Goal: Information Seeking & Learning: Check status

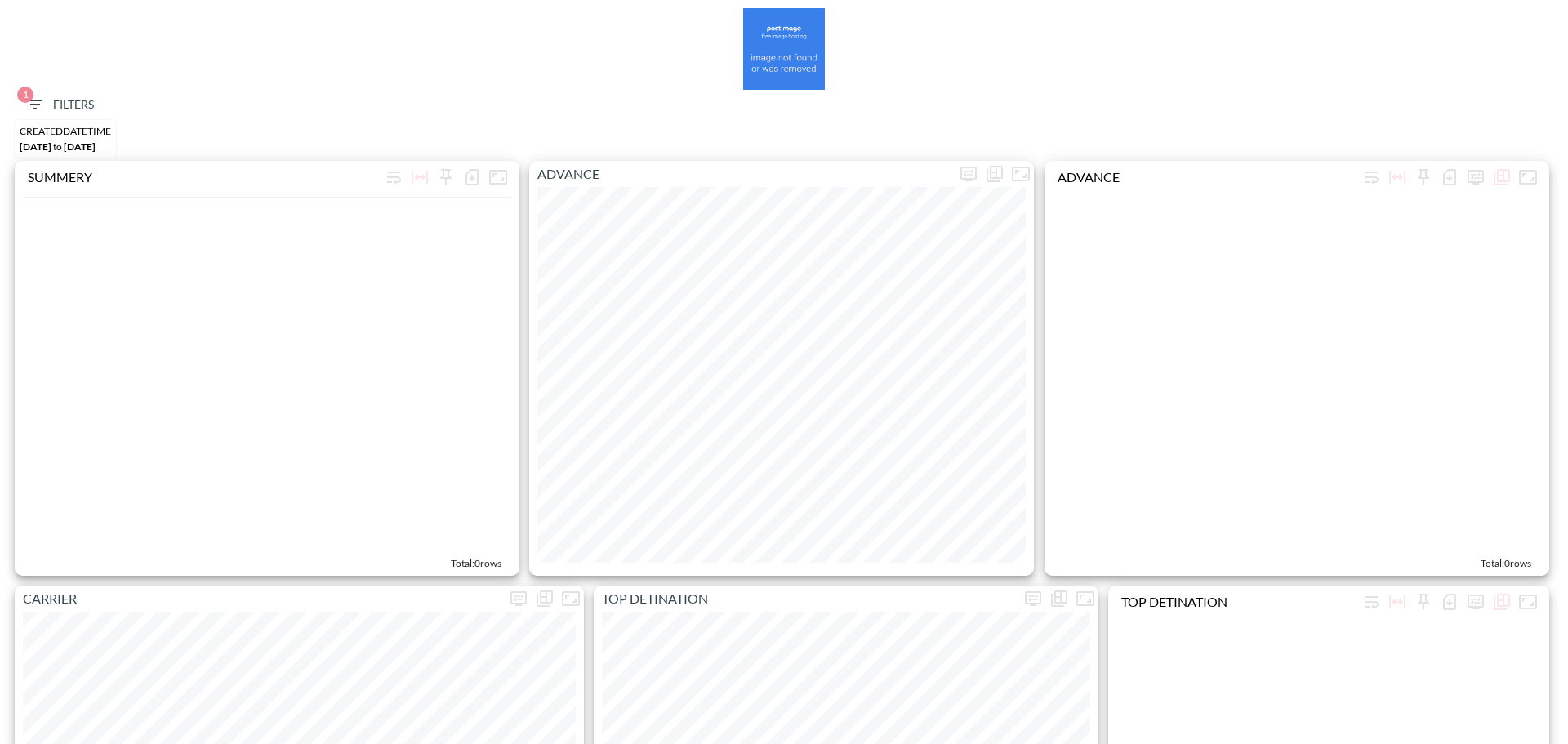
click at [64, 102] on span "1 Filters" at bounding box center [59, 105] width 69 height 20
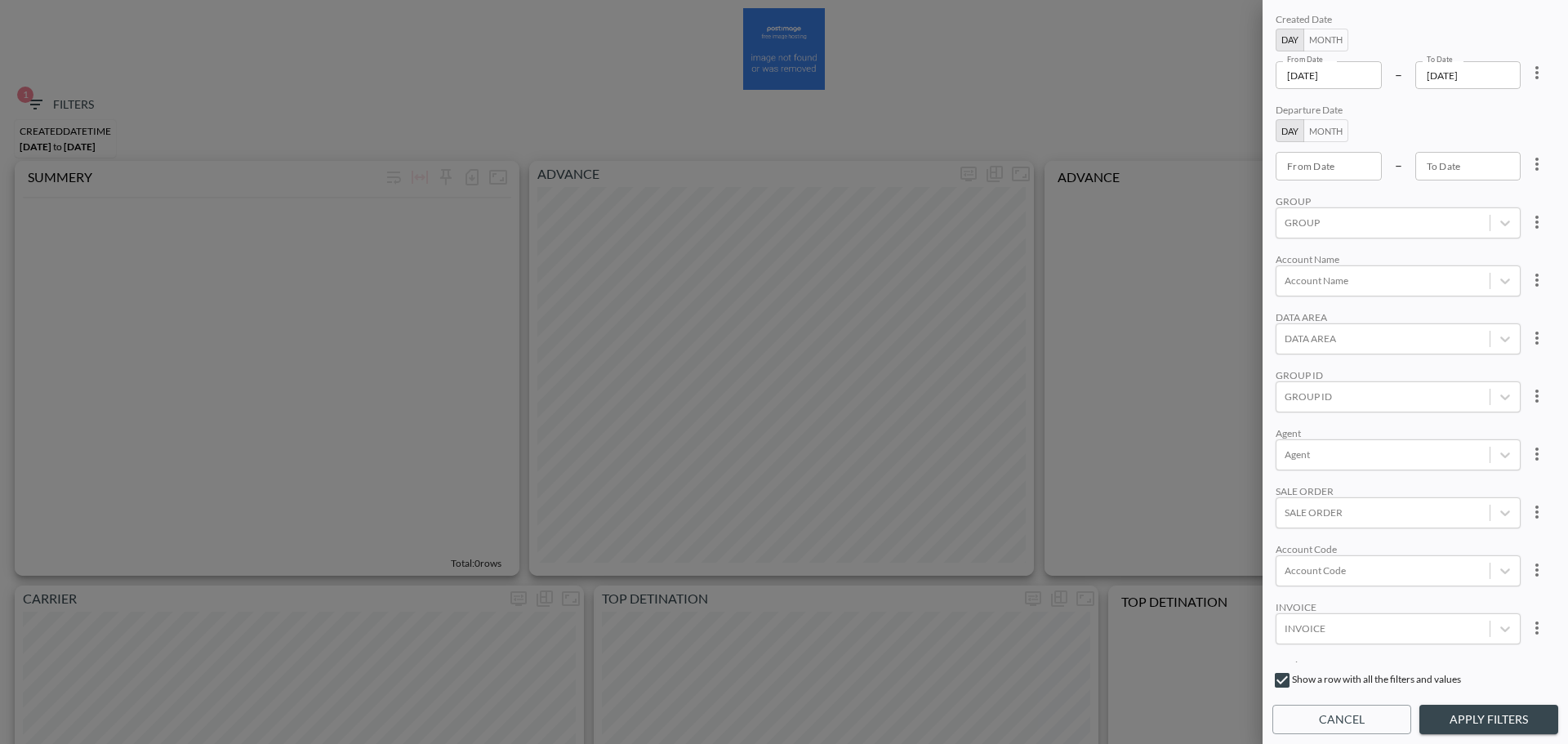
click at [1535, 79] on icon "more" at bounding box center [1537, 73] width 3 height 13
click at [1504, 108] on li "Clear" at bounding box center [1476, 110] width 147 height 29
click at [1315, 82] on input "From Date" at bounding box center [1328, 75] width 106 height 28
type input "YYYY-MM-DD"
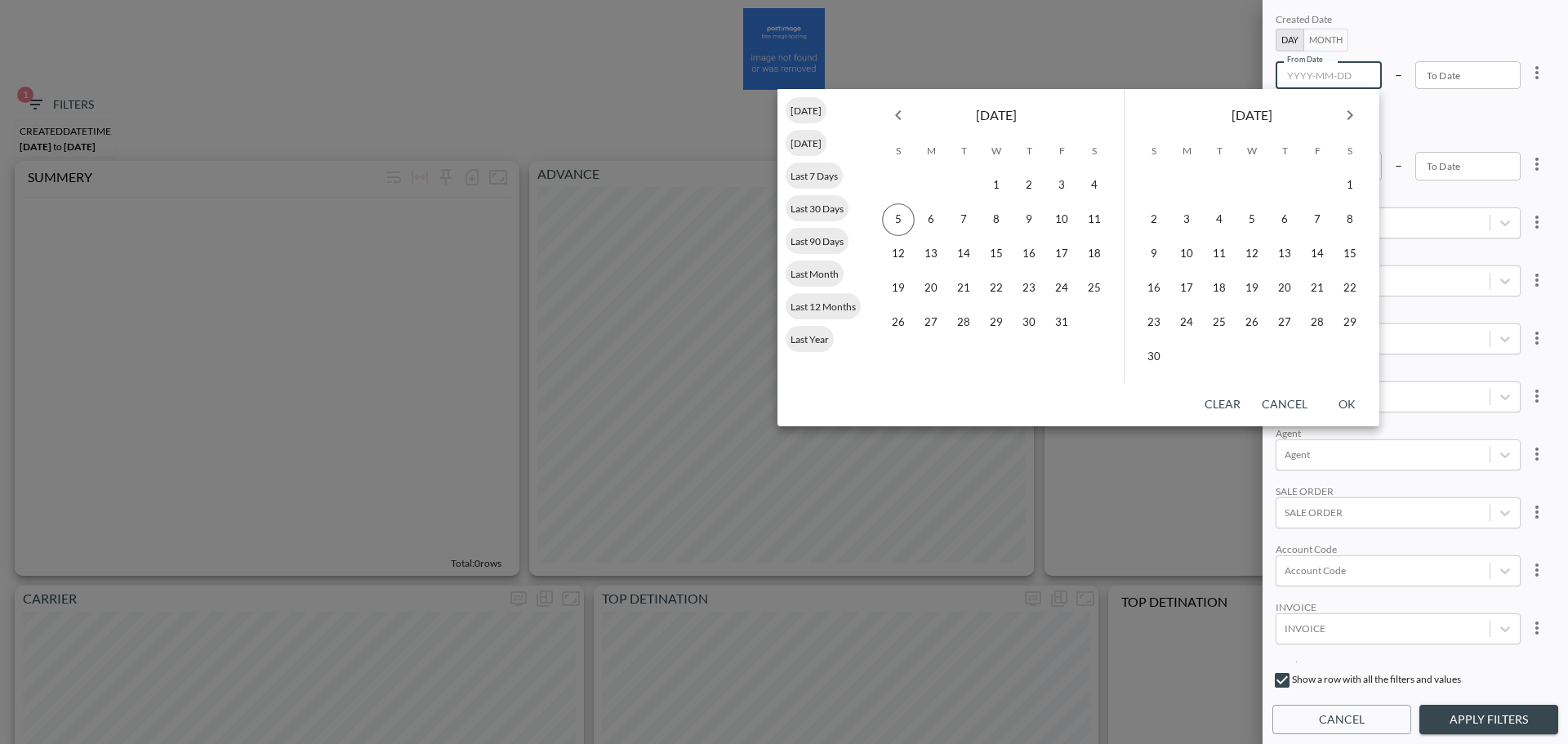
drag, startPoint x: 906, startPoint y: 119, endPoint x: 909, endPoint y: 137, distance: 18.2
click at [905, 119] on icon "Previous month" at bounding box center [898, 115] width 19 height 19
click at [901, 121] on icon "Previous month" at bounding box center [898, 115] width 19 height 19
click at [1013, 321] on button "28" at bounding box center [1029, 323] width 33 height 33
type input "[DATE]"
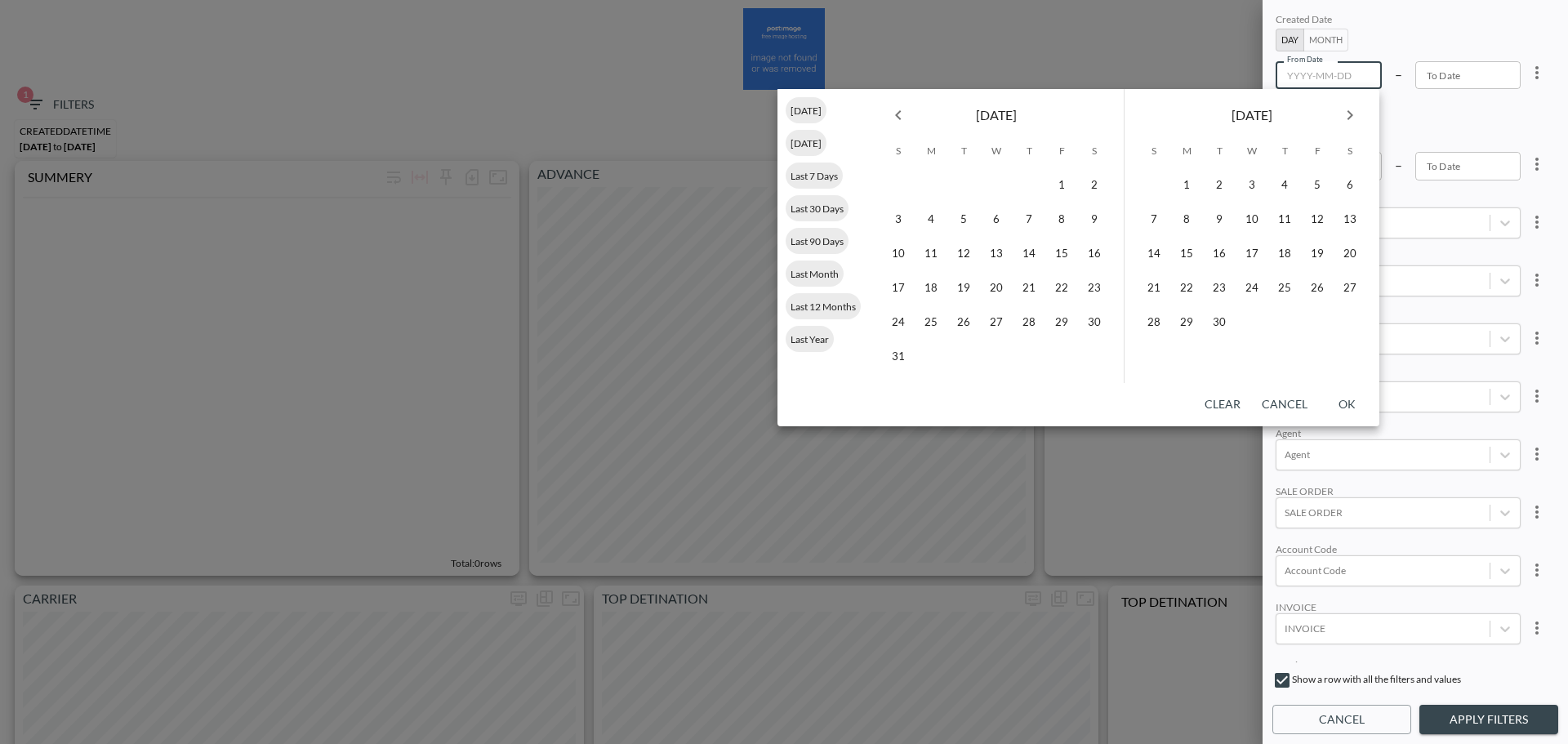
type input "YYYY-MM-DD"
click at [1340, 107] on icon "Next month" at bounding box center [1349, 115] width 19 height 19
click at [1309, 183] on button "3" at bounding box center [1317, 185] width 33 height 33
type input "[DATE]"
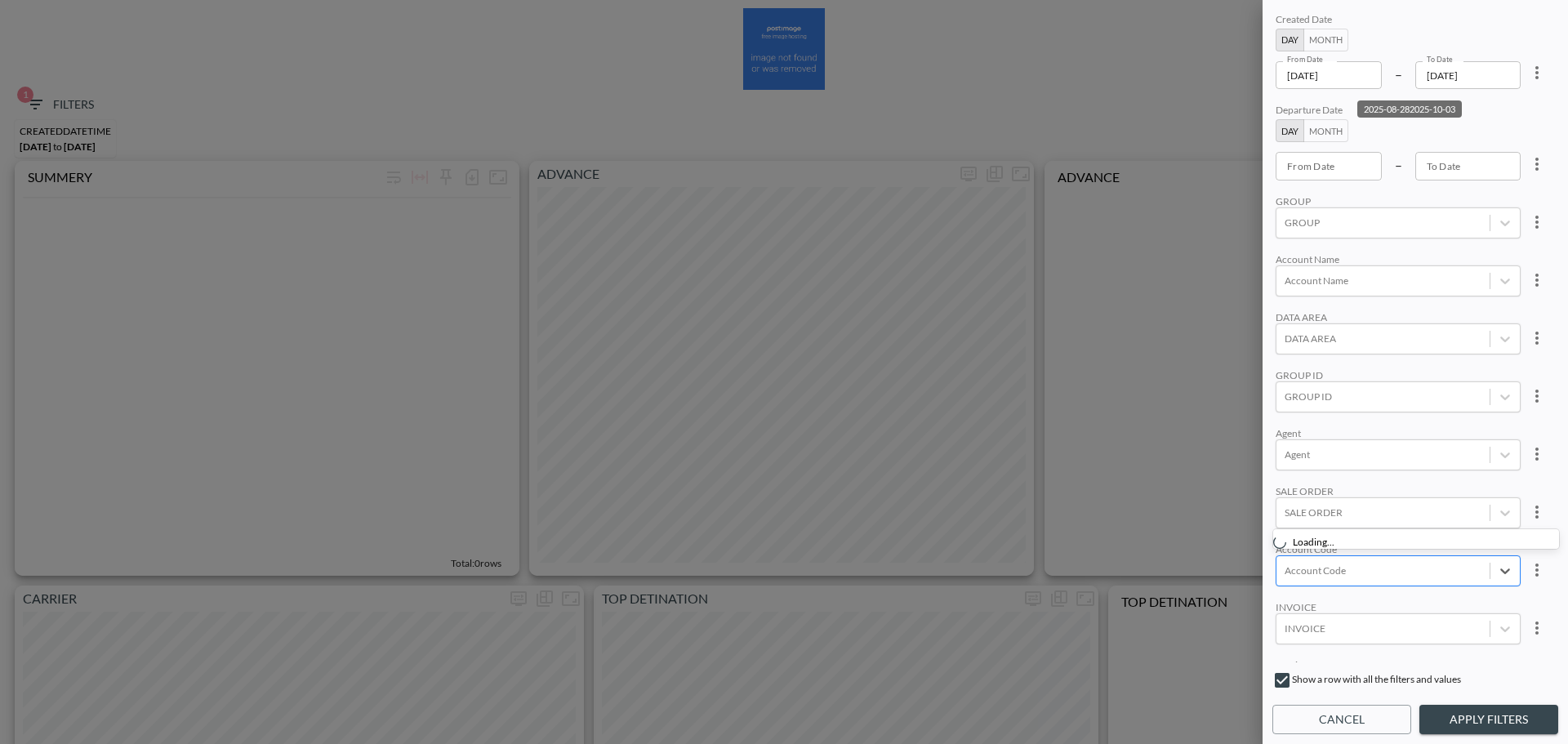
click at [1333, 561] on div "Account Code" at bounding box center [1383, 571] width 213 height 22
click at [1280, 519] on input "ECII" at bounding box center [1287, 517] width 34 height 34
click at [1345, 569] on input "ECIIR" at bounding box center [1342, 571] width 27 height 13
click at [1298, 515] on input "RBND" at bounding box center [1287, 517] width 34 height 34
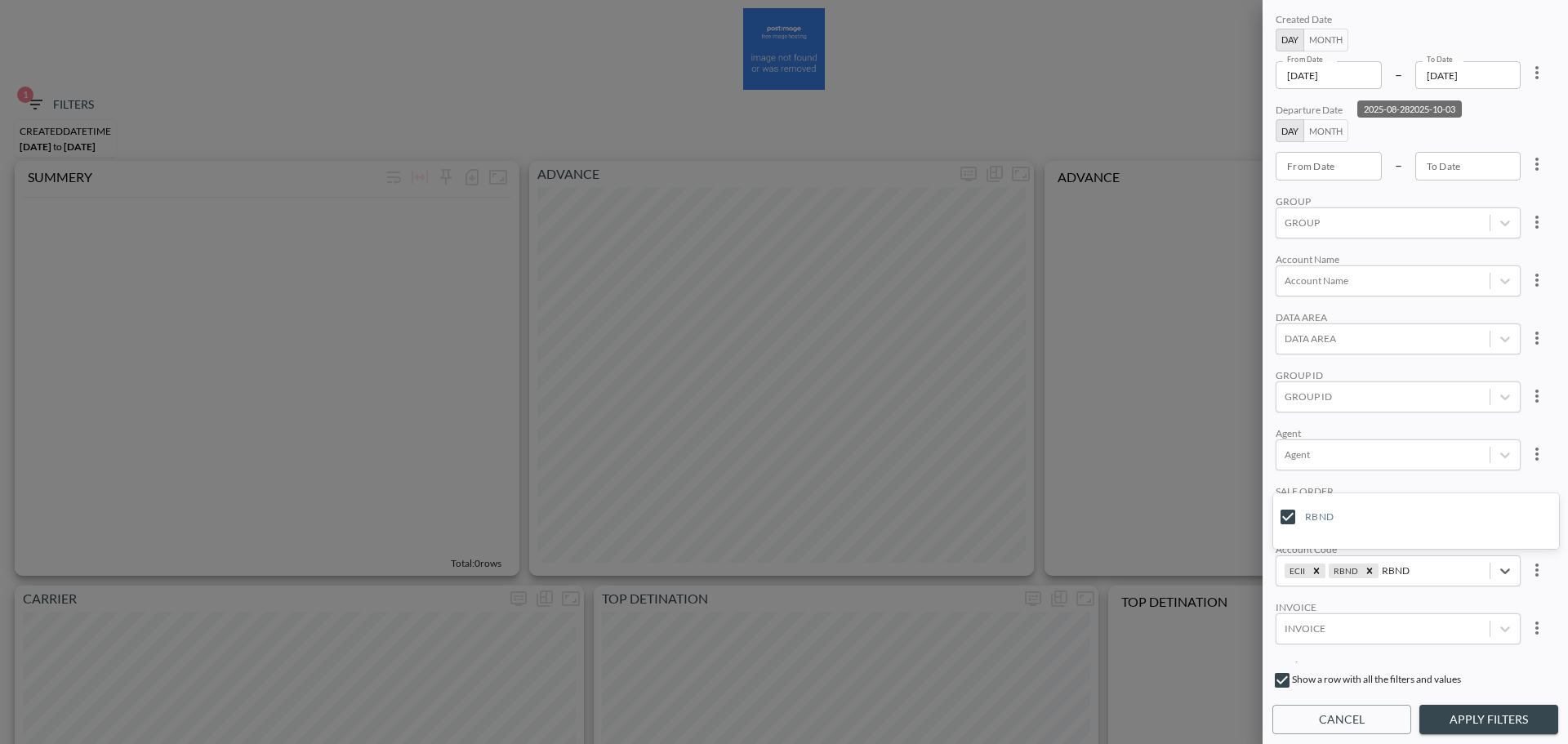
type input "RBND"
click at [1385, 425] on div "Created Date Day Month From Date [DATE] From Date – To Date [DATE] To Date Depa…" at bounding box center [1415, 336] width 286 height 653
click at [1443, 721] on button "Apply Filters" at bounding box center [1488, 720] width 139 height 30
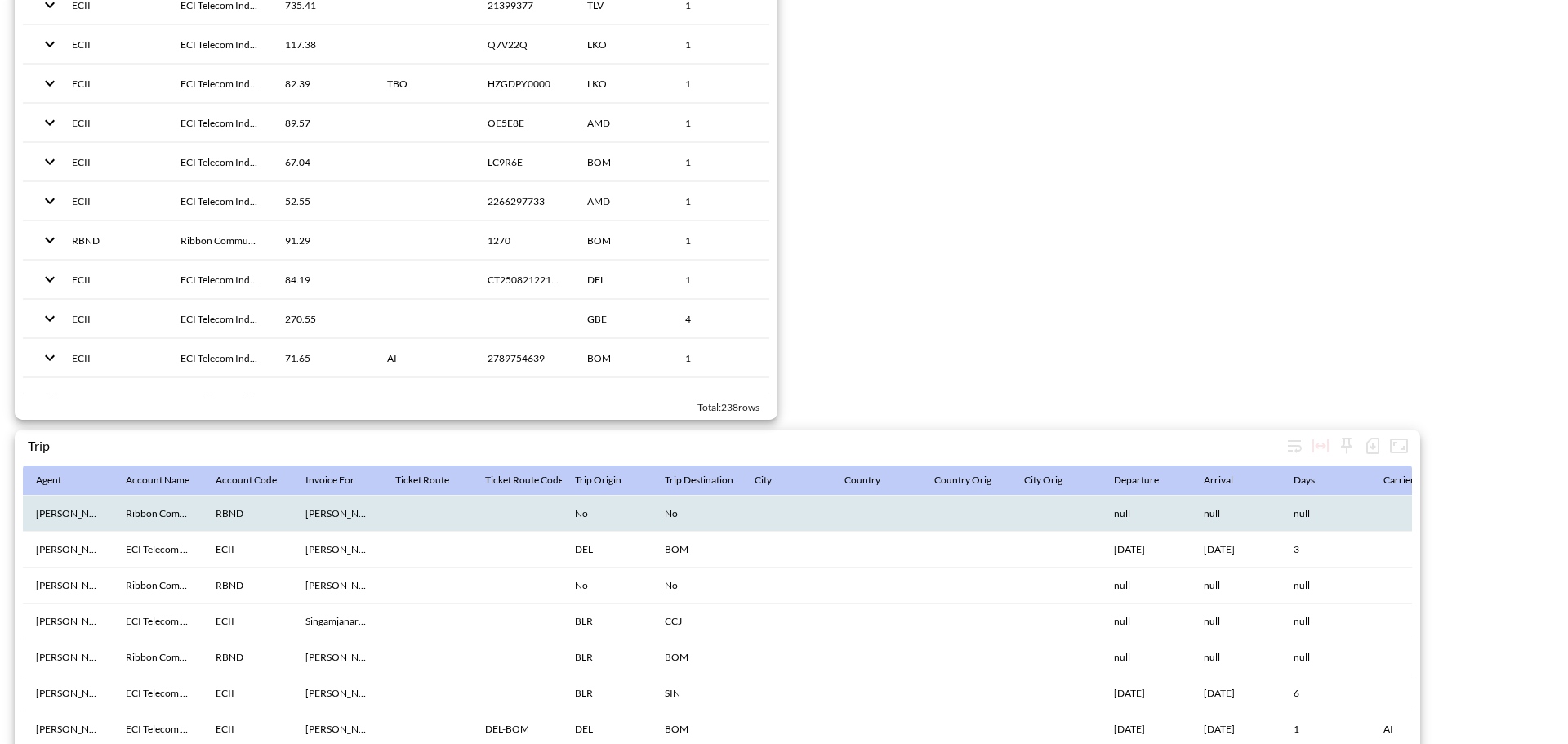
scroll to position [2450, 0]
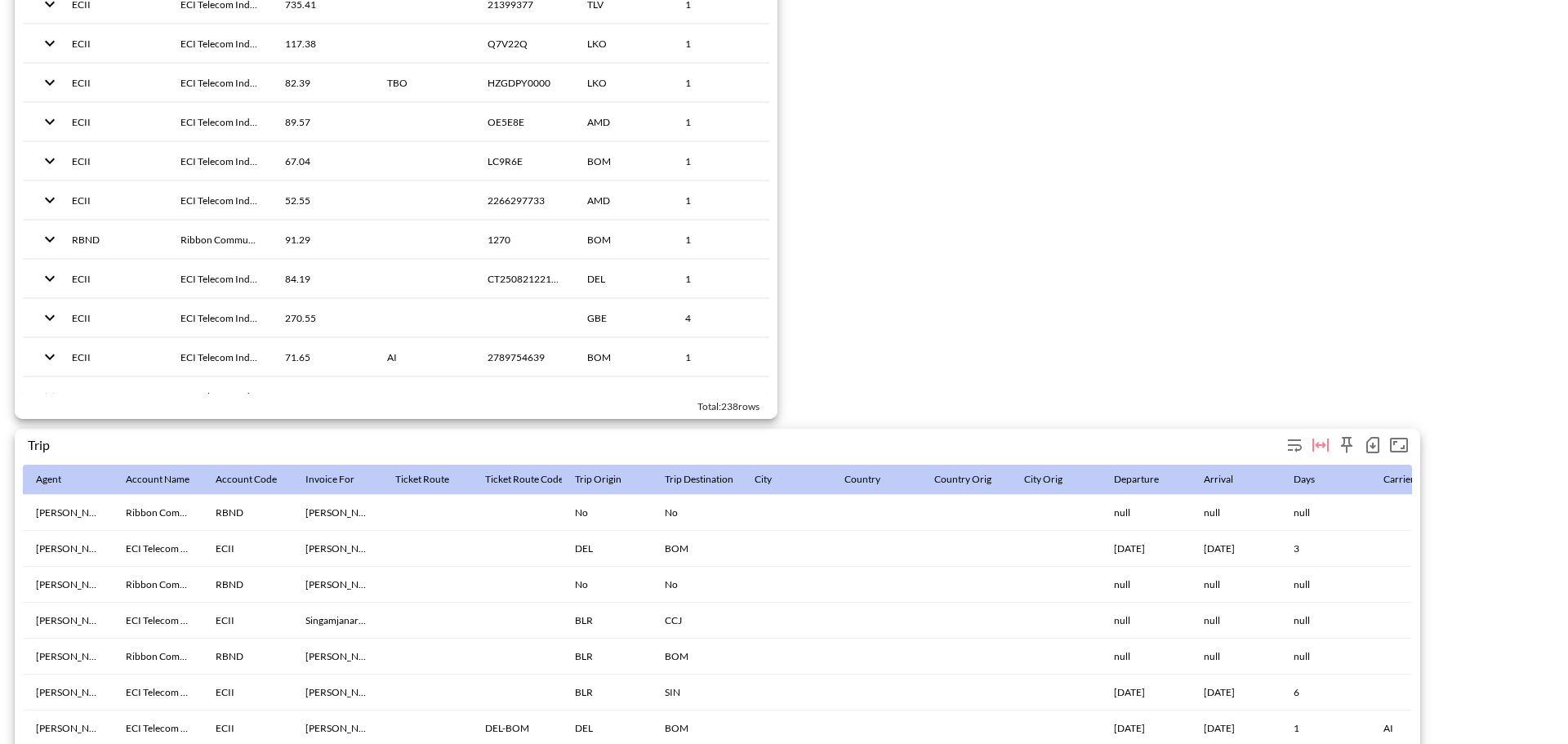
click at [1374, 449] on icon "button" at bounding box center [1372, 445] width 19 height 19
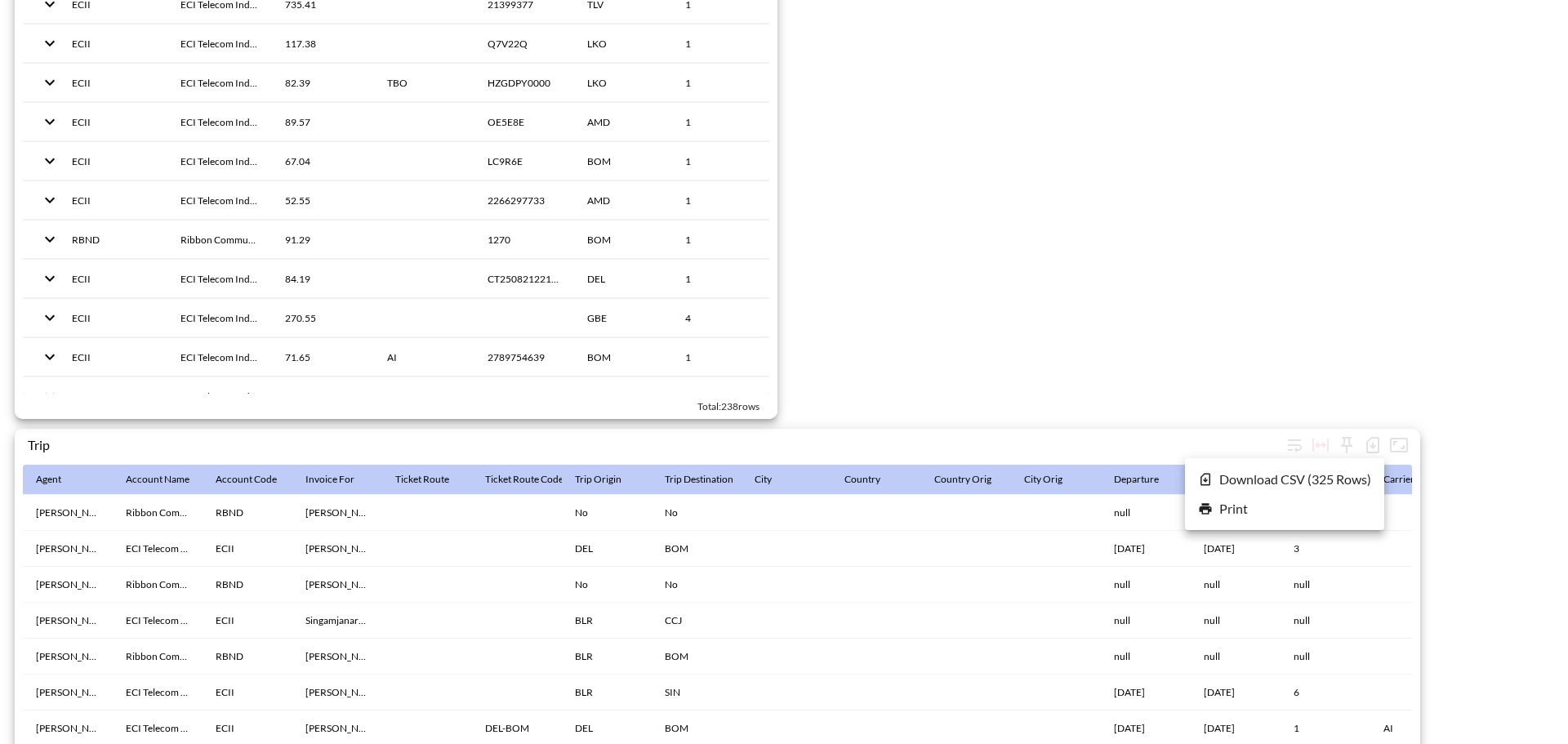
click at [1212, 474] on icon at bounding box center [1205, 479] width 15 height 15
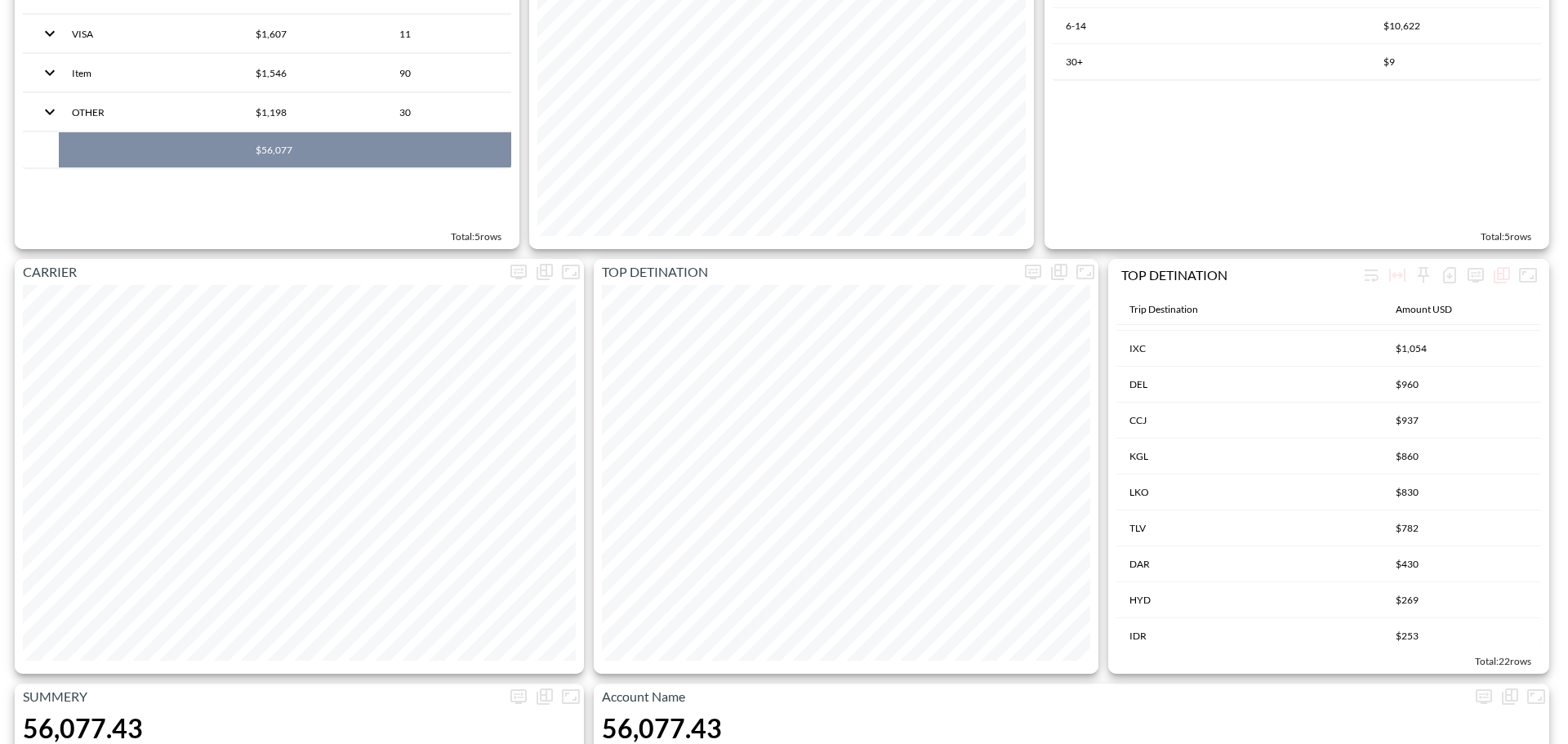
scroll to position [5, 0]
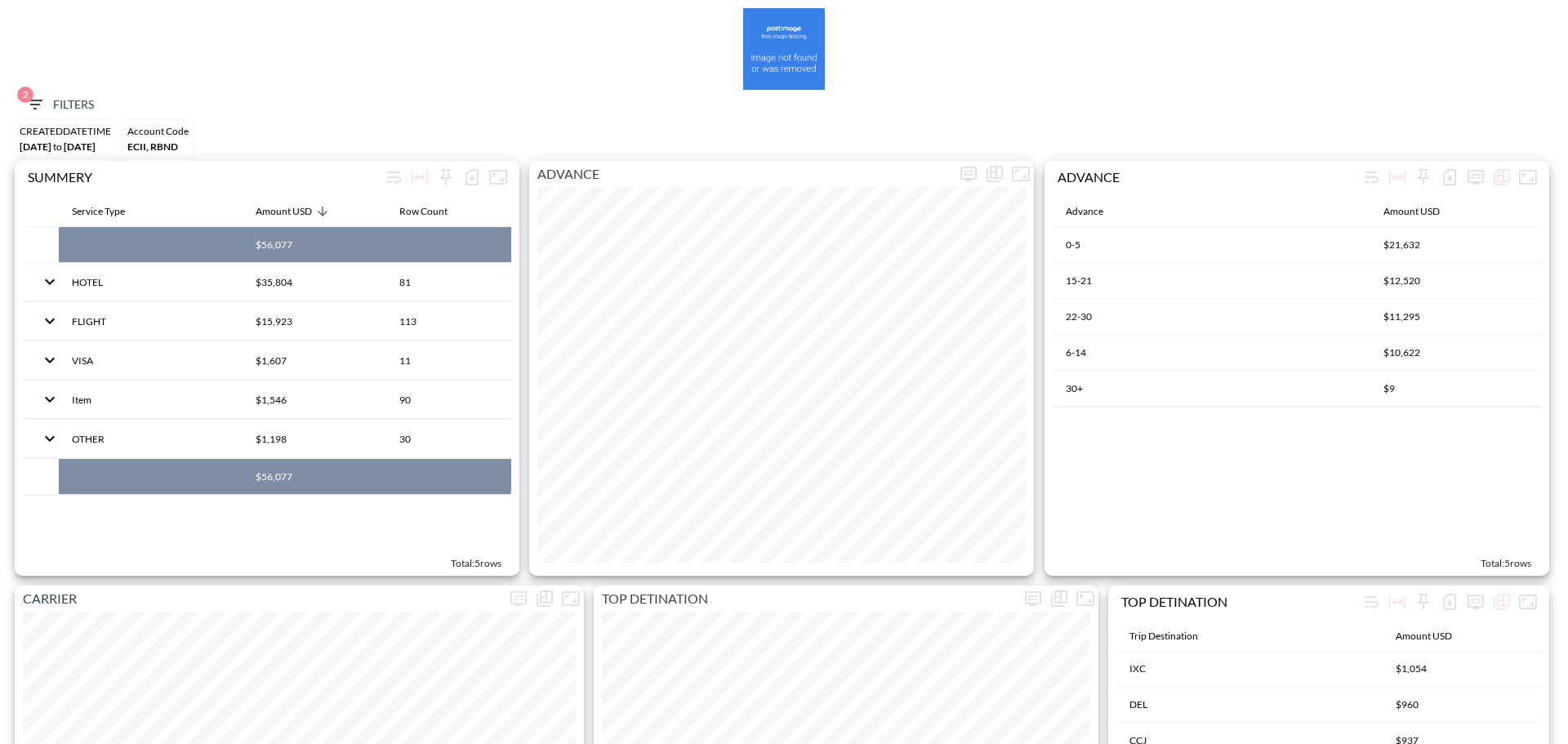
click at [47, 107] on span "2 Filters" at bounding box center [59, 105] width 69 height 20
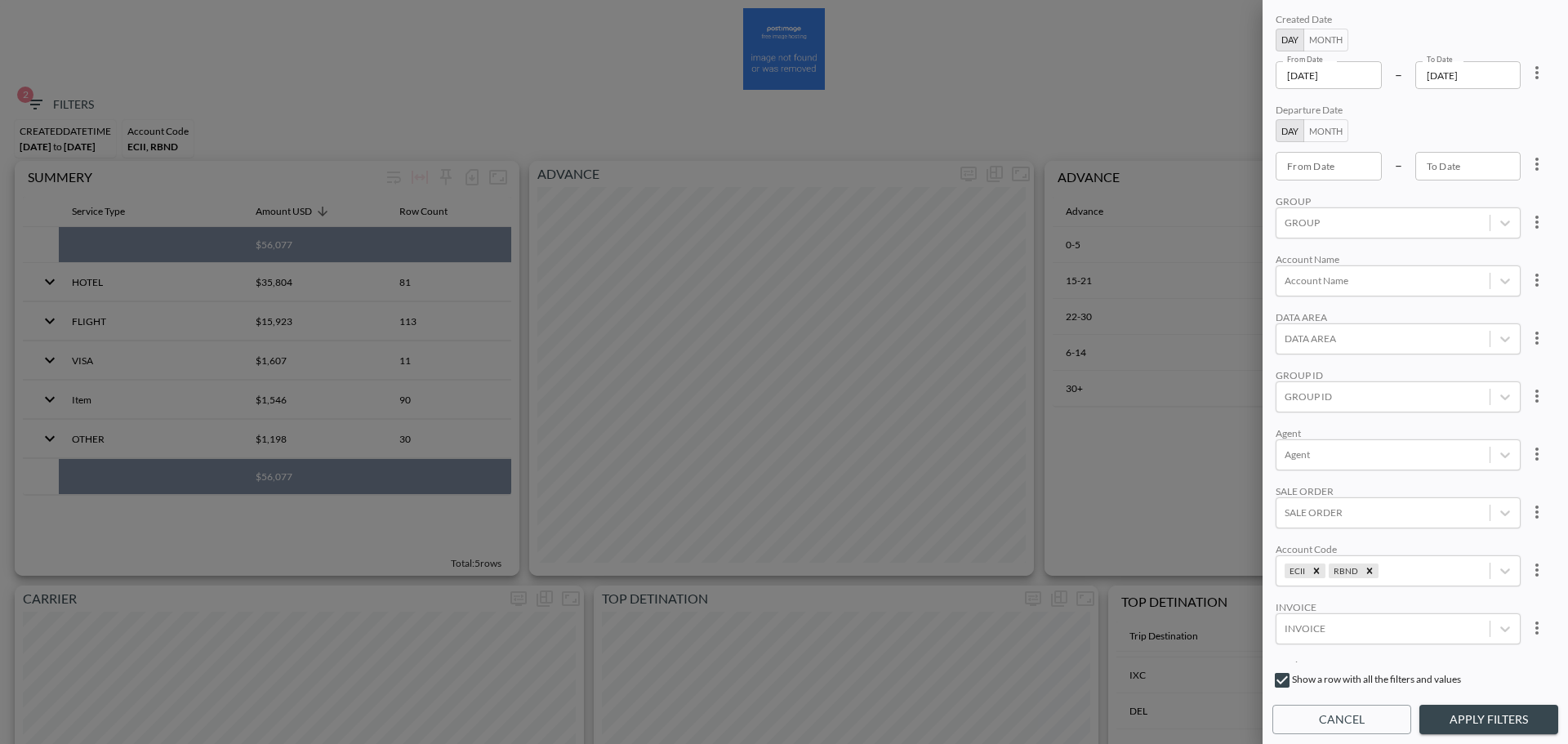
click at [1527, 65] on icon "more" at bounding box center [1536, 72] width 19 height 19
click at [1507, 119] on li "Clear" at bounding box center [1476, 110] width 147 height 29
click at [1520, 566] on button "more" at bounding box center [1536, 570] width 33 height 33
click at [1467, 599] on span "Clear" at bounding box center [1456, 607] width 40 height 19
click at [1400, 621] on body "BI.P.EYE, Interactive Analytics Dashboards 2 Filters CREATEDDATETIME [DATE] to …" at bounding box center [784, 372] width 1568 height 744
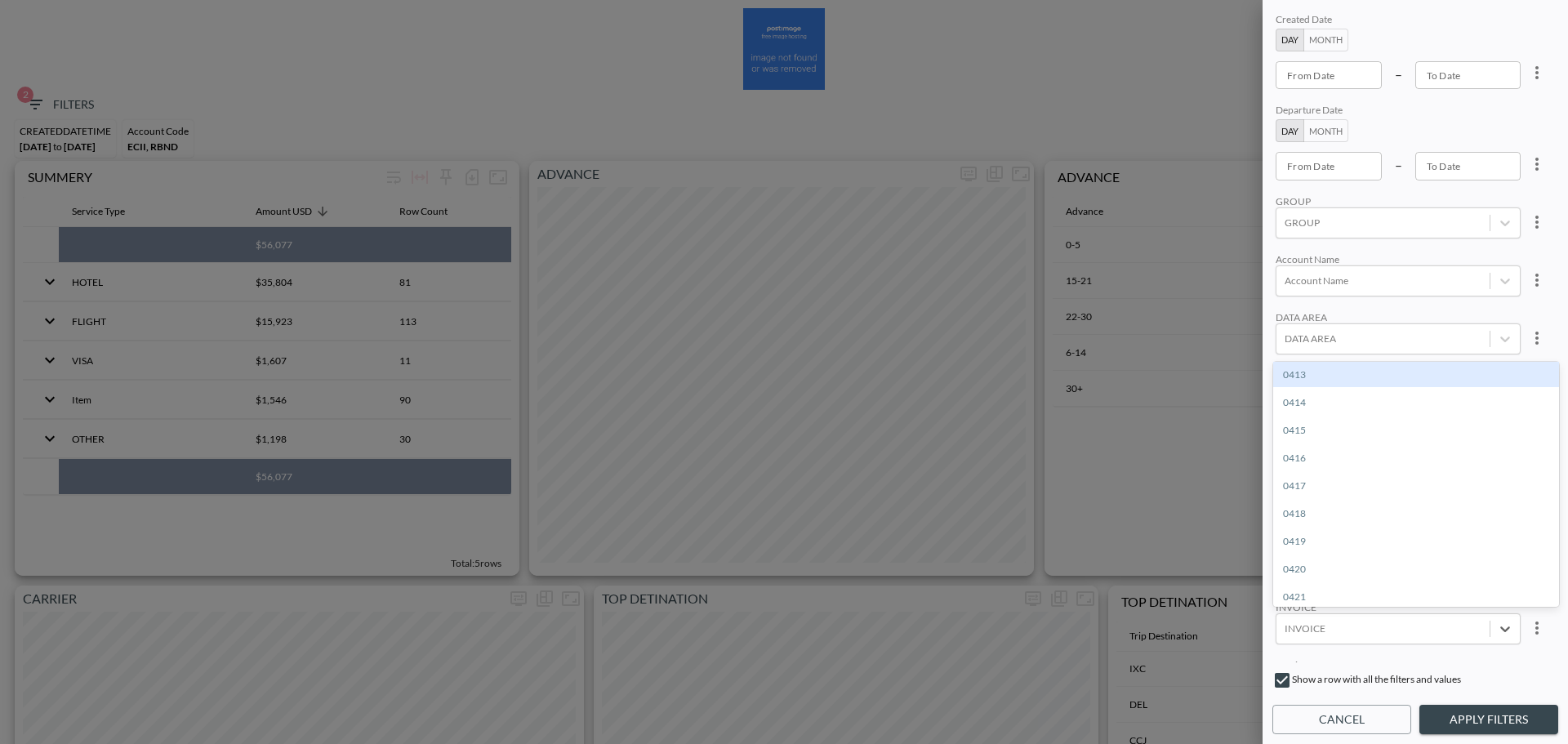
paste input "INVC00032714"
type input "INVC00032714"
click at [1376, 385] on div "Create "INVC00032714"" at bounding box center [1416, 375] width 286 height 25
click at [1460, 724] on button "Apply Filters" at bounding box center [1488, 720] width 139 height 30
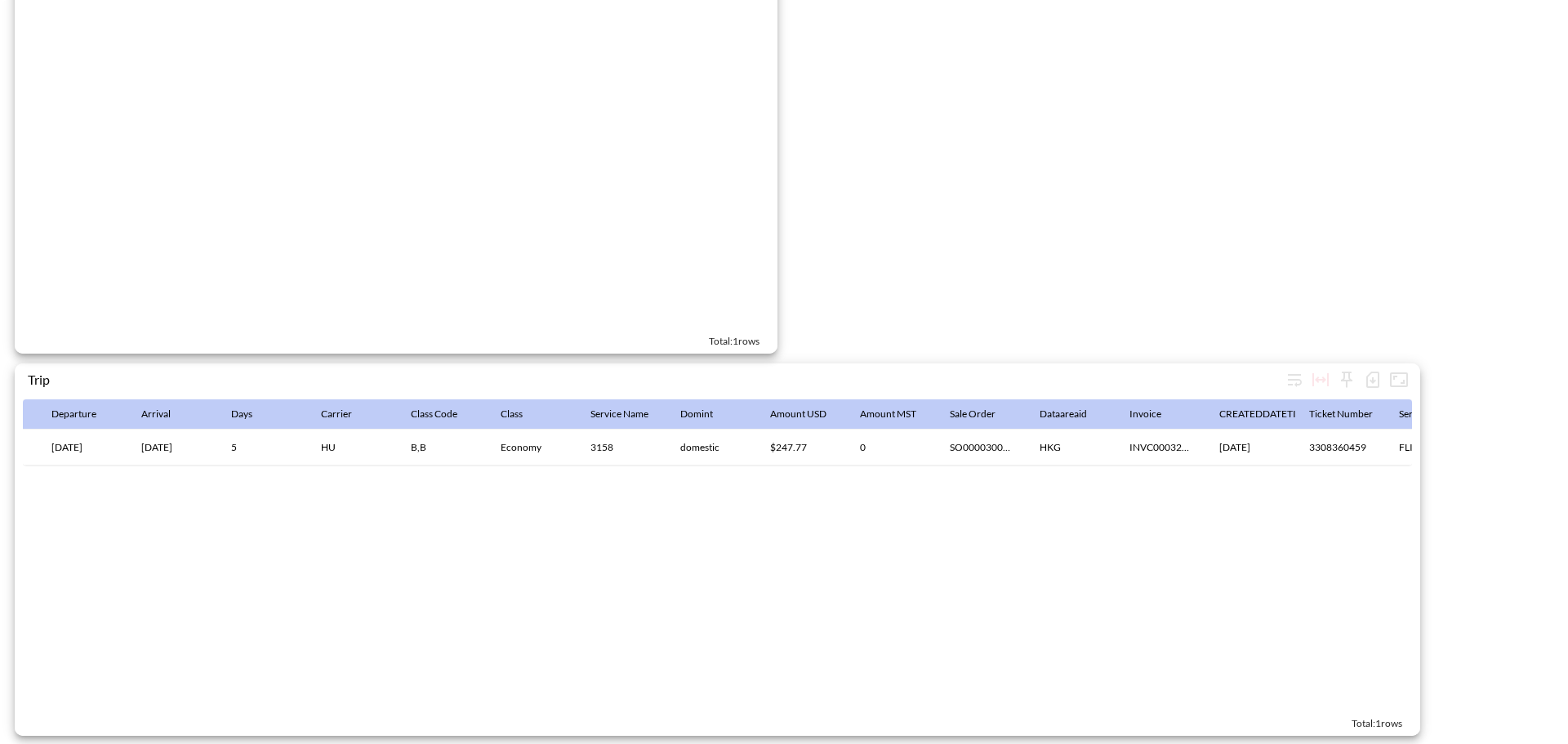
scroll to position [0, 1063]
